Goal: Transaction & Acquisition: Purchase product/service

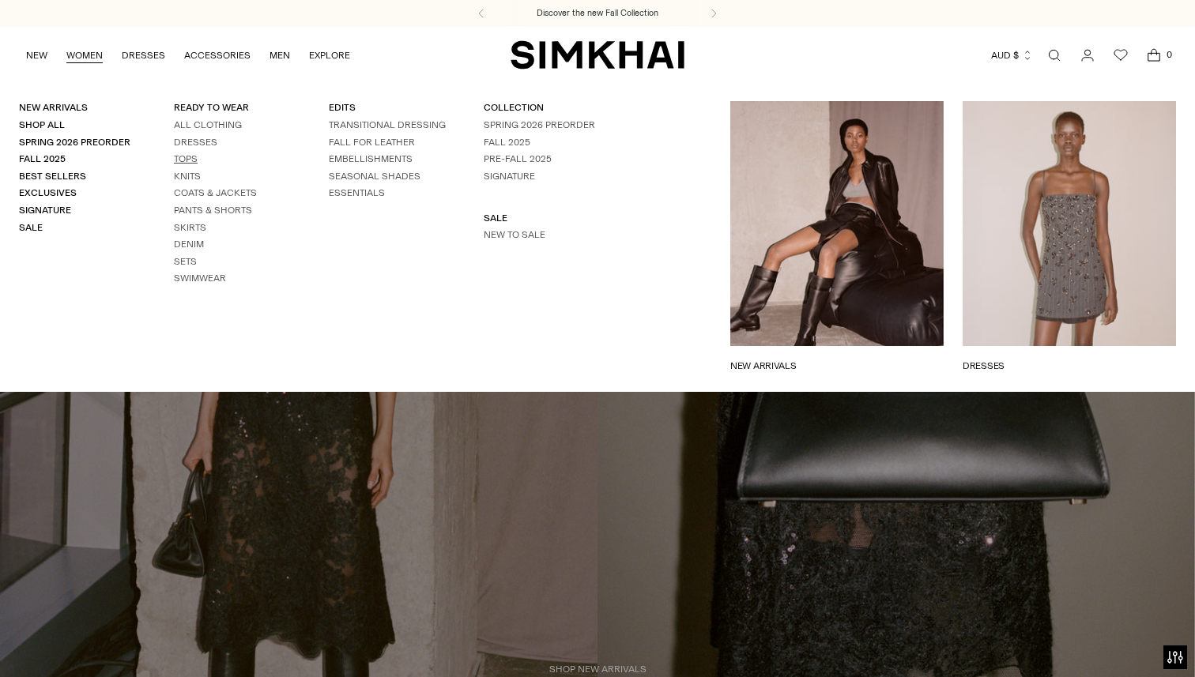
click at [187, 156] on link "Tops" at bounding box center [186, 158] width 24 height 11
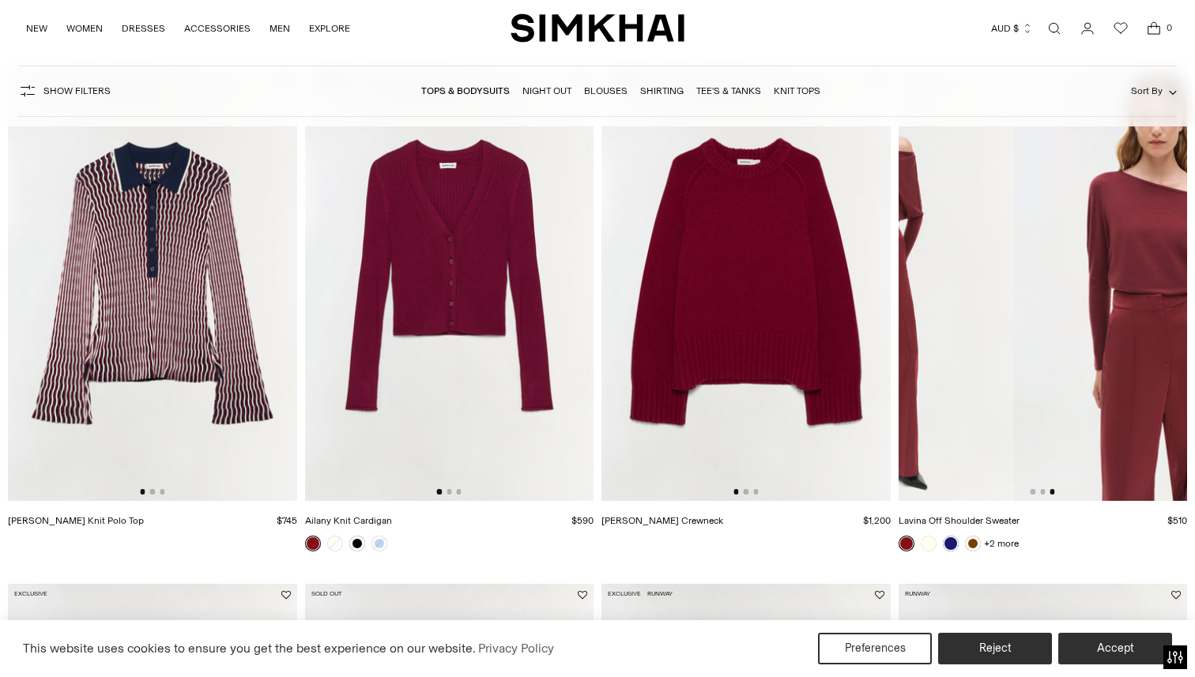
scroll to position [0, 470]
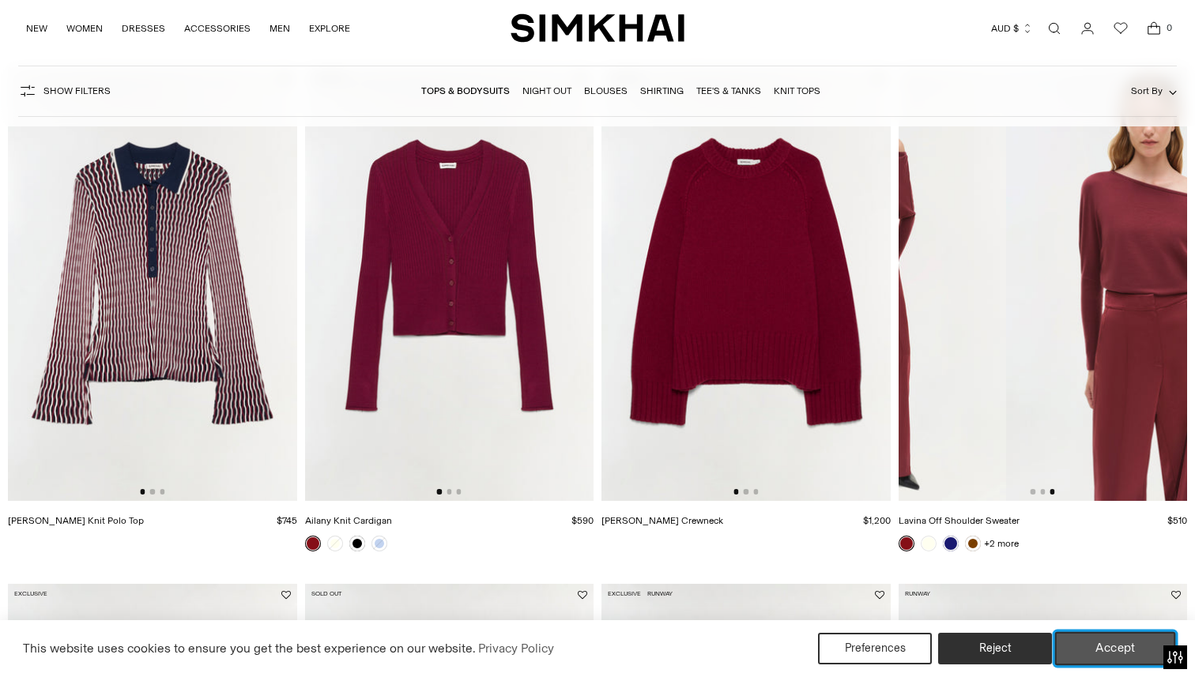
click at [1077, 637] on button "Accept" at bounding box center [1115, 648] width 121 height 33
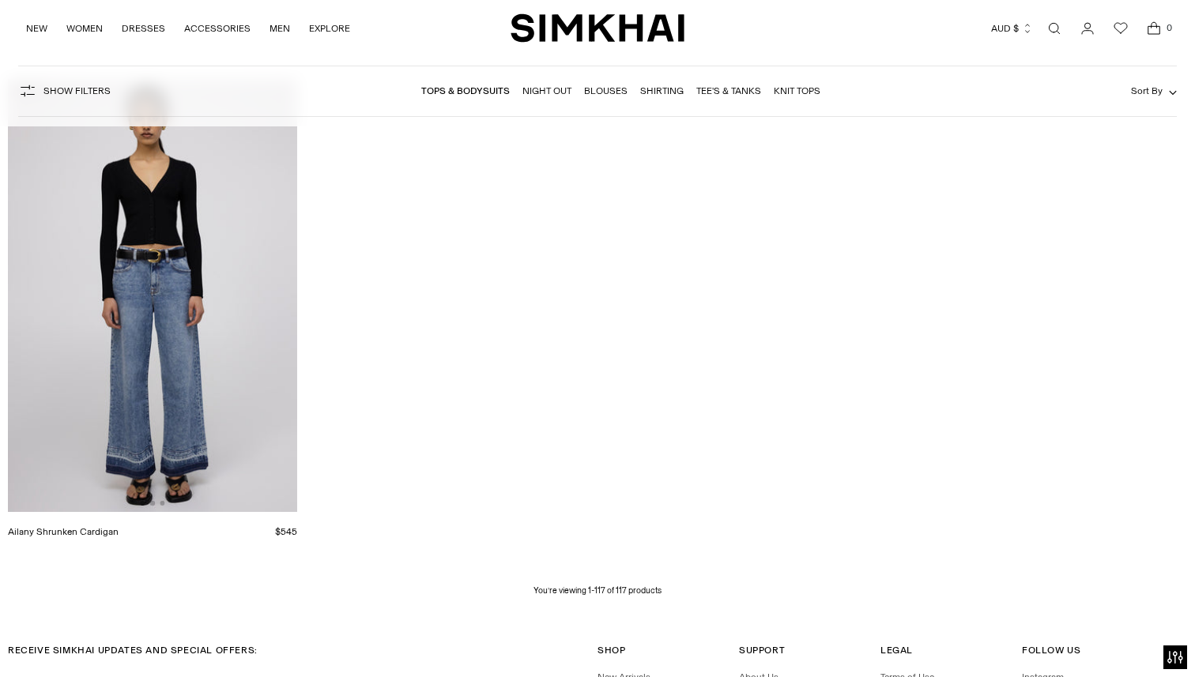
scroll to position [15232, 0]
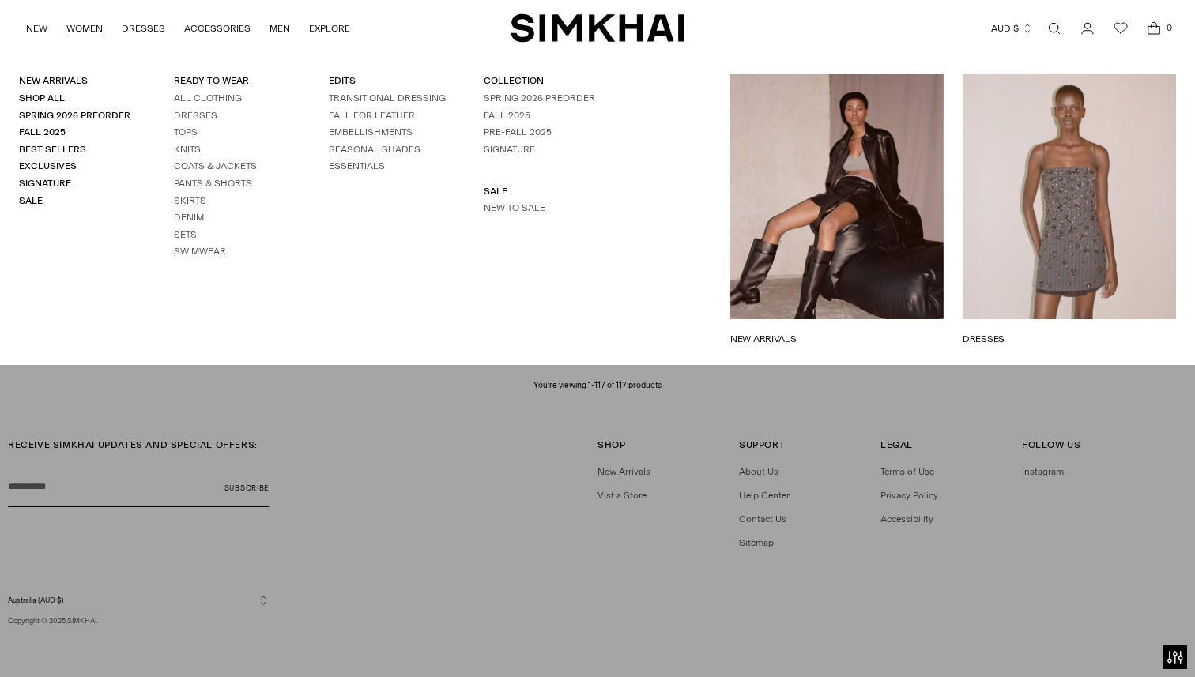
click at [188, 107] on ul "All Clothing Dresses Tops Knits Coats & Jackets Pants & Shorts Skirts Denim Set…" at bounding box center [232, 175] width 117 height 167
click at [190, 114] on link "Dresses" at bounding box center [195, 115] width 43 height 11
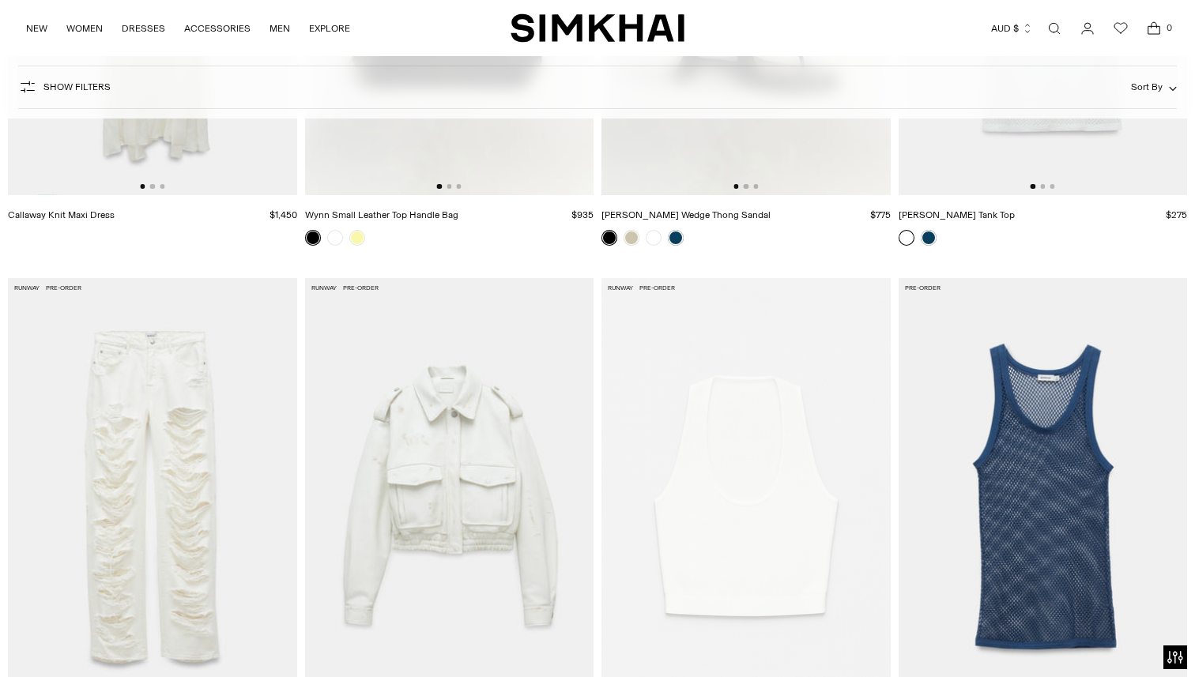
scroll to position [5131, 0]
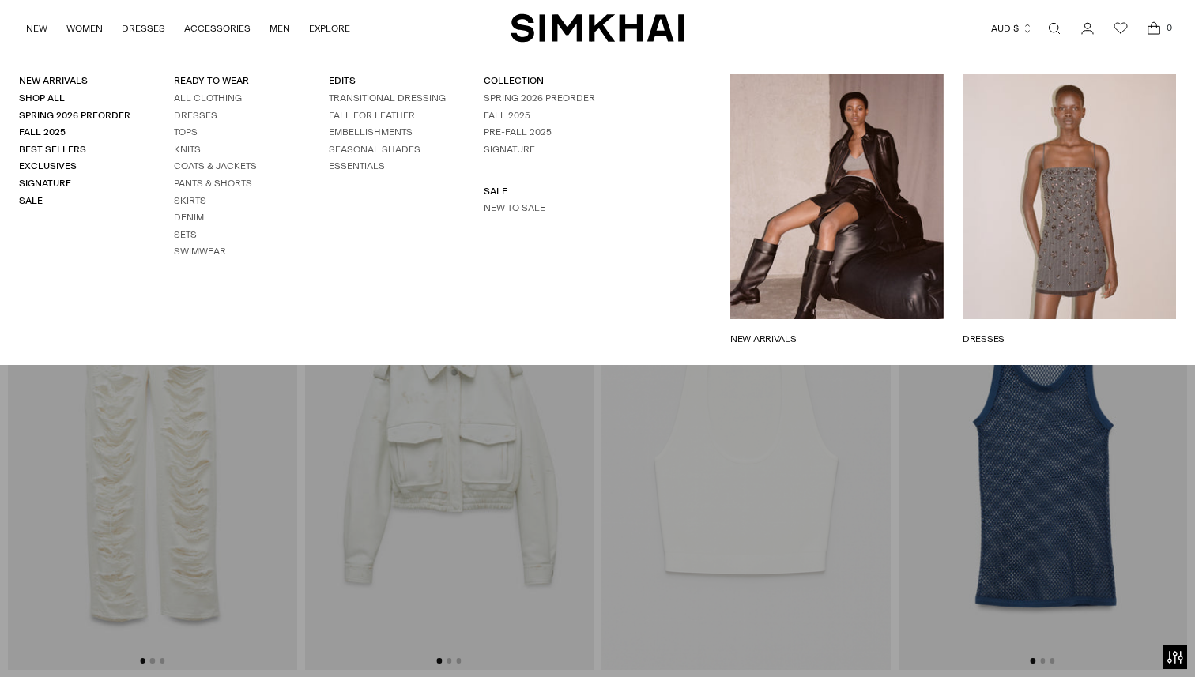
click at [29, 198] on link "Sale" at bounding box center [31, 200] width 24 height 11
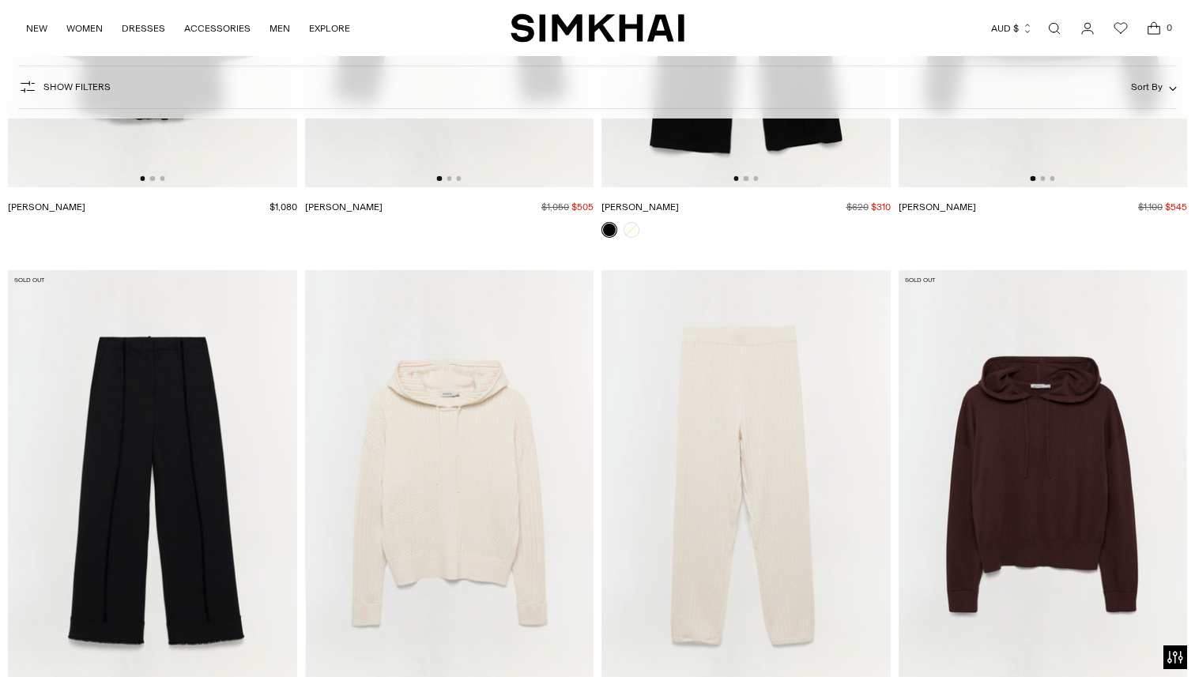
scroll to position [31701, 0]
